Goal: Find contact information: Find contact information

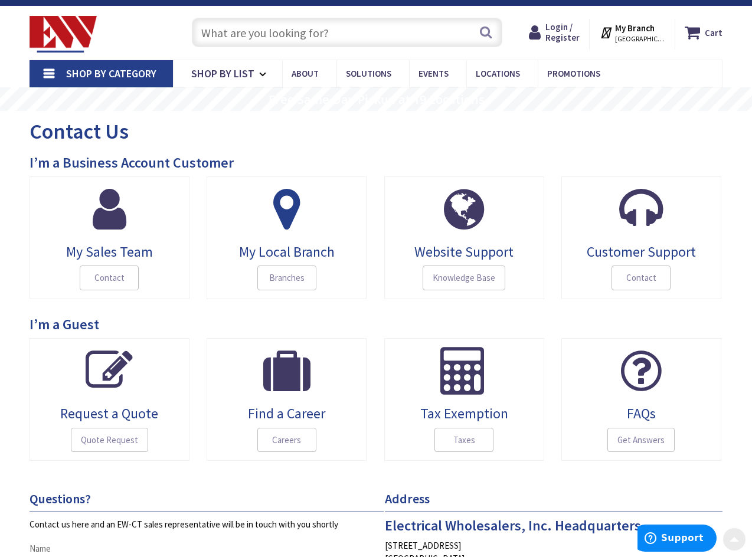
scroll to position [18, 0]
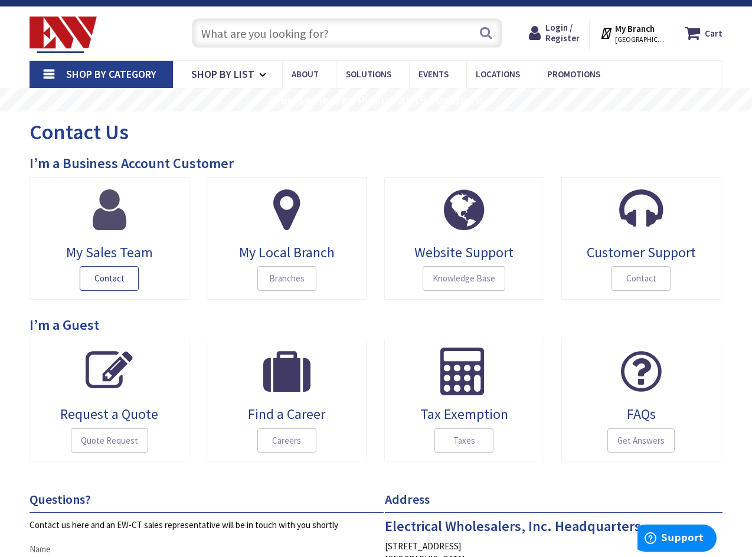
click at [122, 281] on span "Contact" at bounding box center [109, 278] width 59 height 25
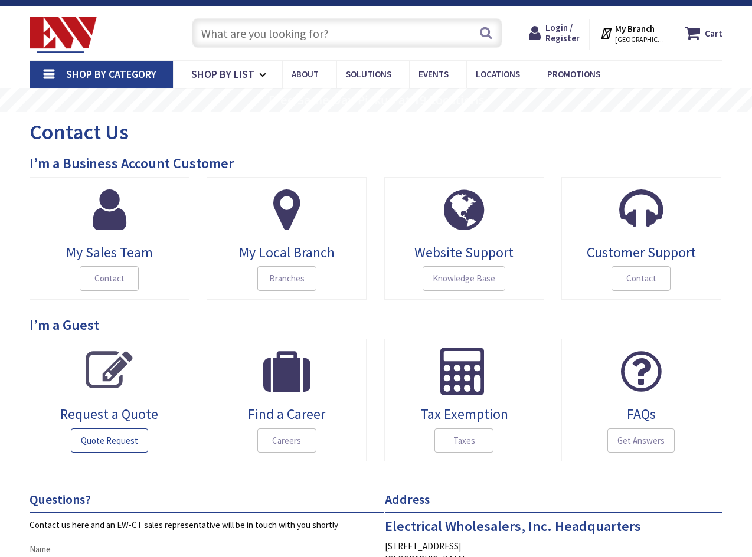
click at [113, 439] on span "Quote Request" at bounding box center [109, 441] width 77 height 25
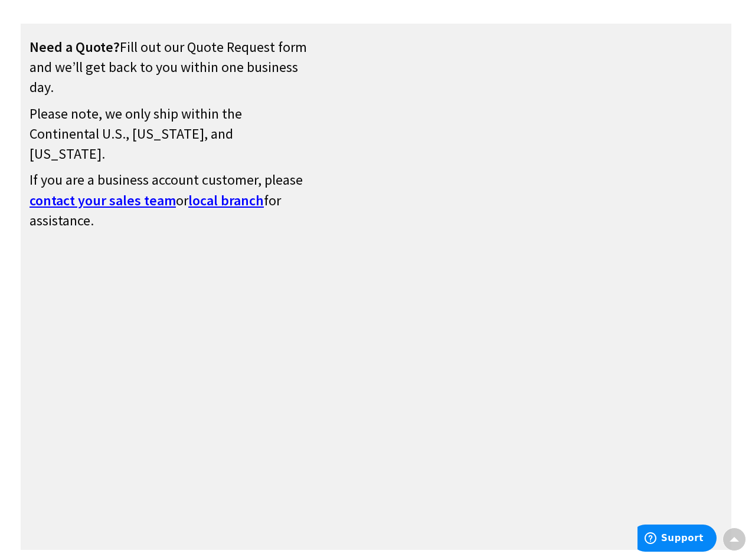
scroll to position [158, 0]
